Goal: Transaction & Acquisition: Obtain resource

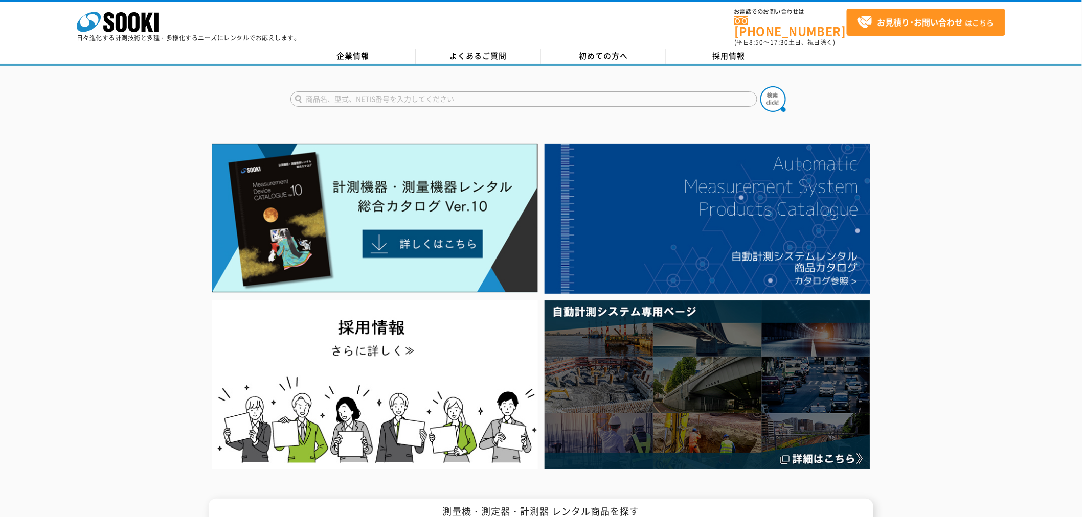
click at [366, 92] on input "text" at bounding box center [523, 99] width 467 height 15
type input "鉄筋探査機"
click at [769, 93] on img at bounding box center [773, 99] width 26 height 26
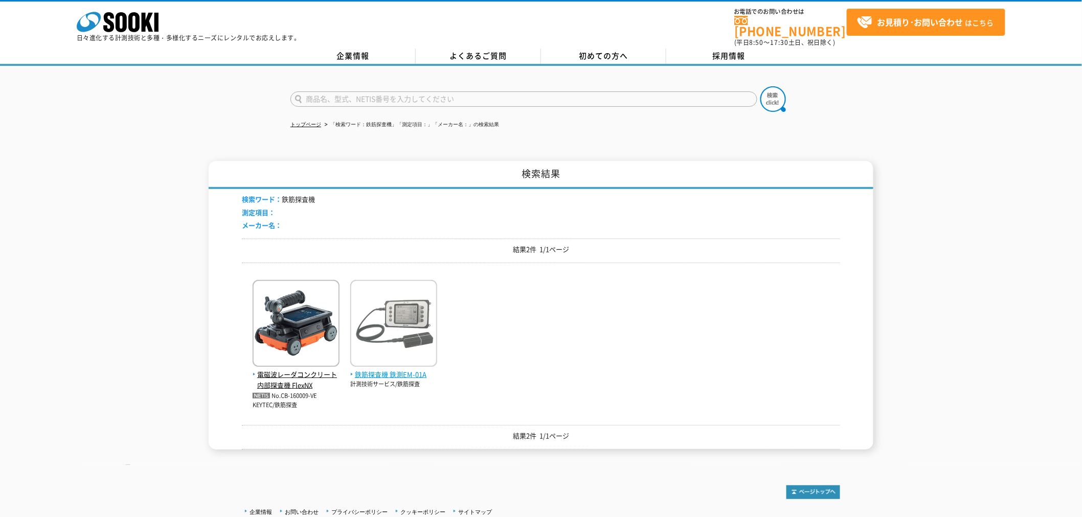
click at [374, 370] on span "鉄筋探査機 鉄測EM-01A" at bounding box center [393, 375] width 87 height 11
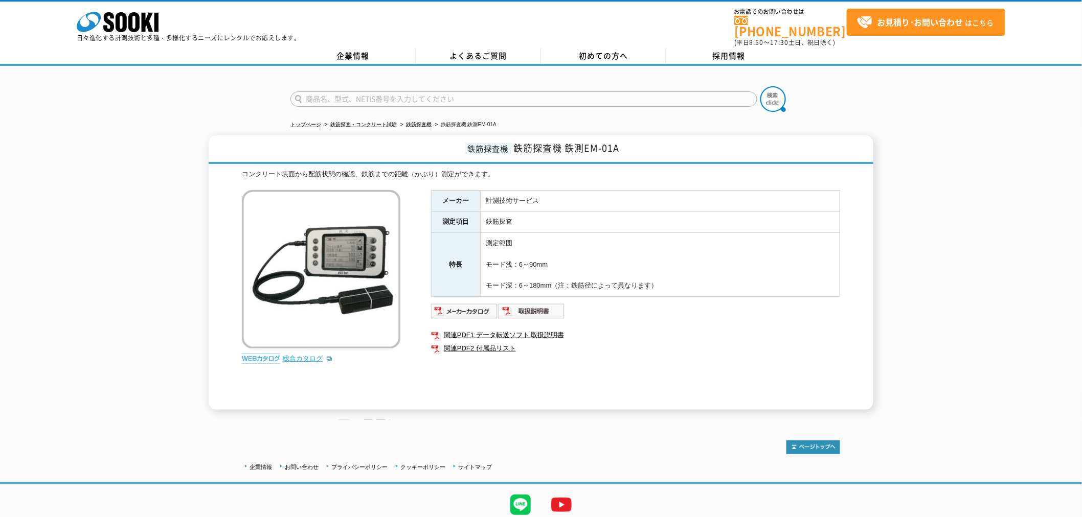
click at [317, 355] on link "総合カタログ" at bounding box center [308, 359] width 50 height 8
